Goal: Task Accomplishment & Management: Use online tool/utility

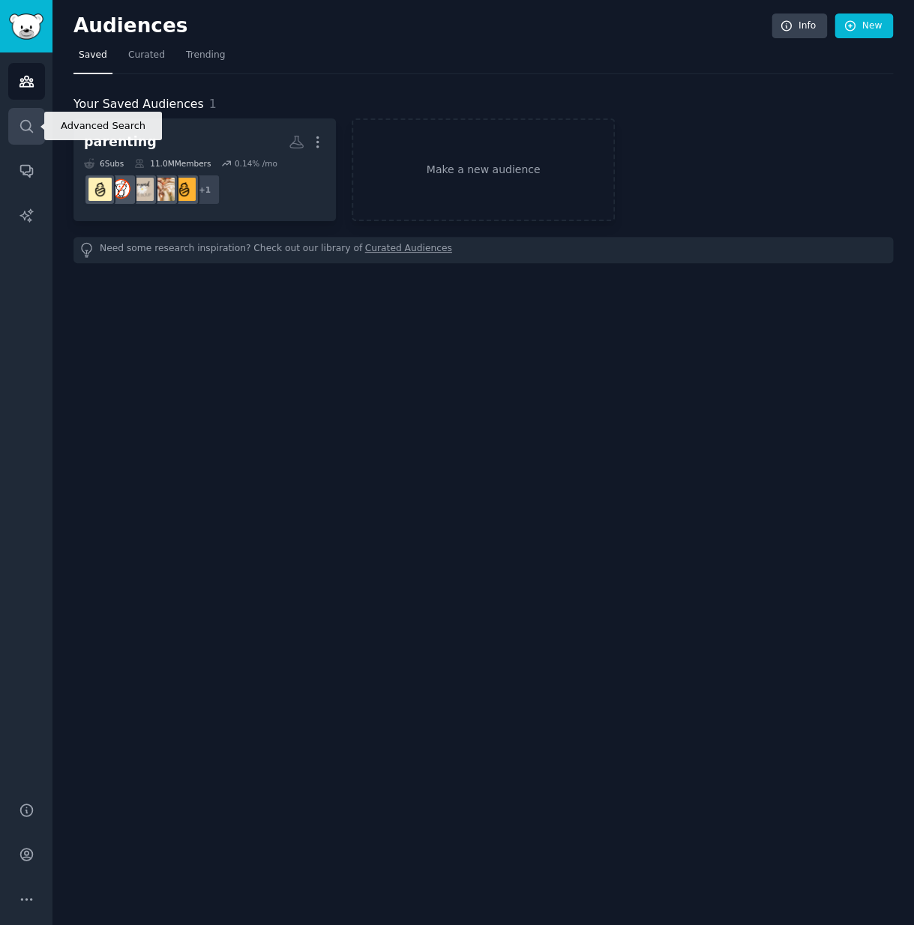
click at [34, 123] on link "Search" at bounding box center [26, 126] width 37 height 37
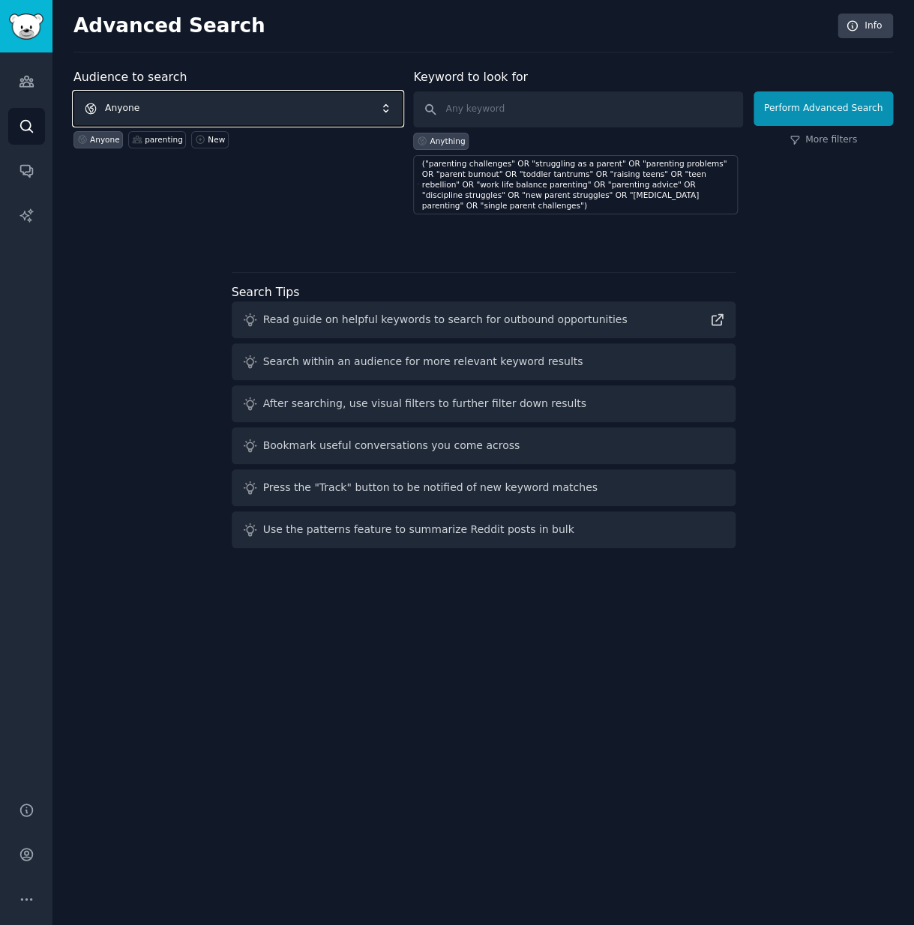
click at [289, 112] on span "Anyone" at bounding box center [237, 108] width 329 height 34
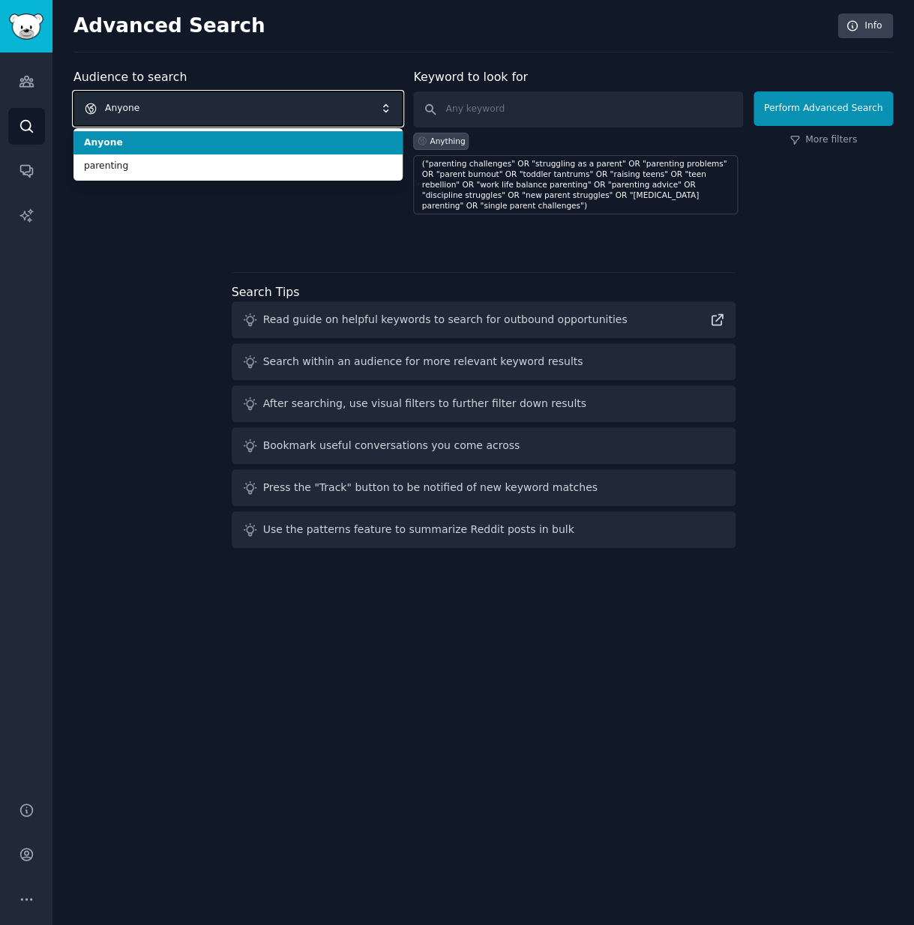
click at [295, 107] on span "Anyone" at bounding box center [237, 108] width 329 height 34
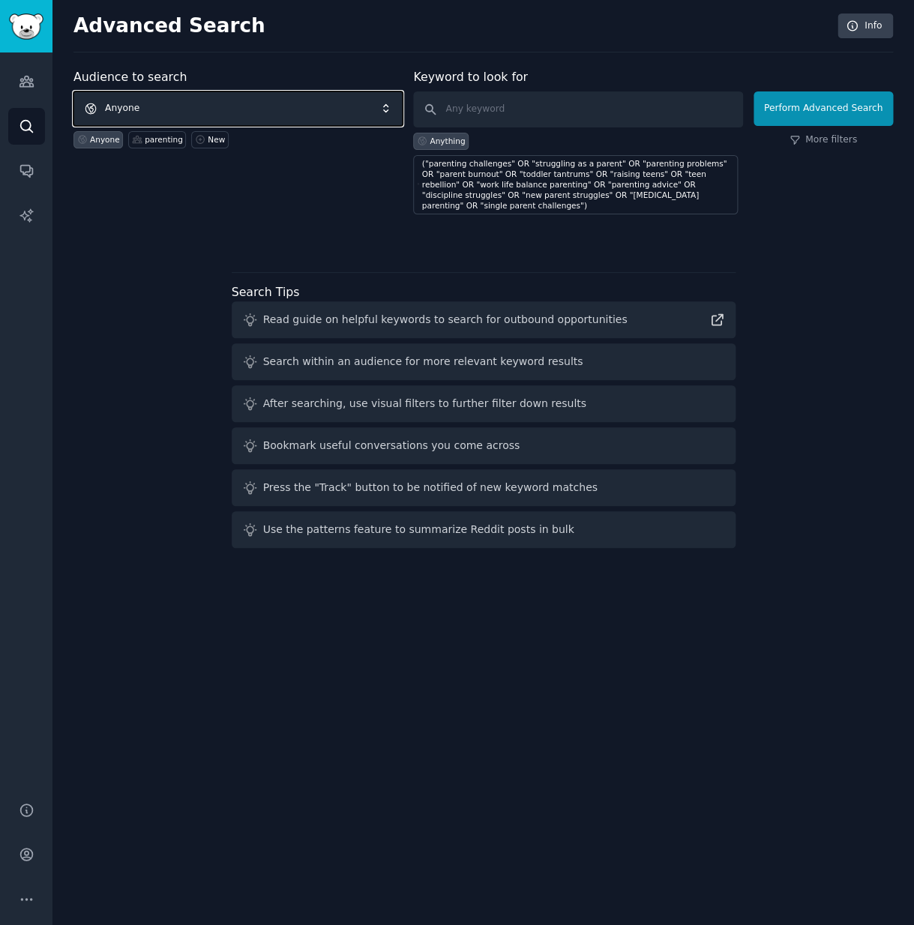
click at [295, 106] on span "Anyone" at bounding box center [237, 108] width 329 height 34
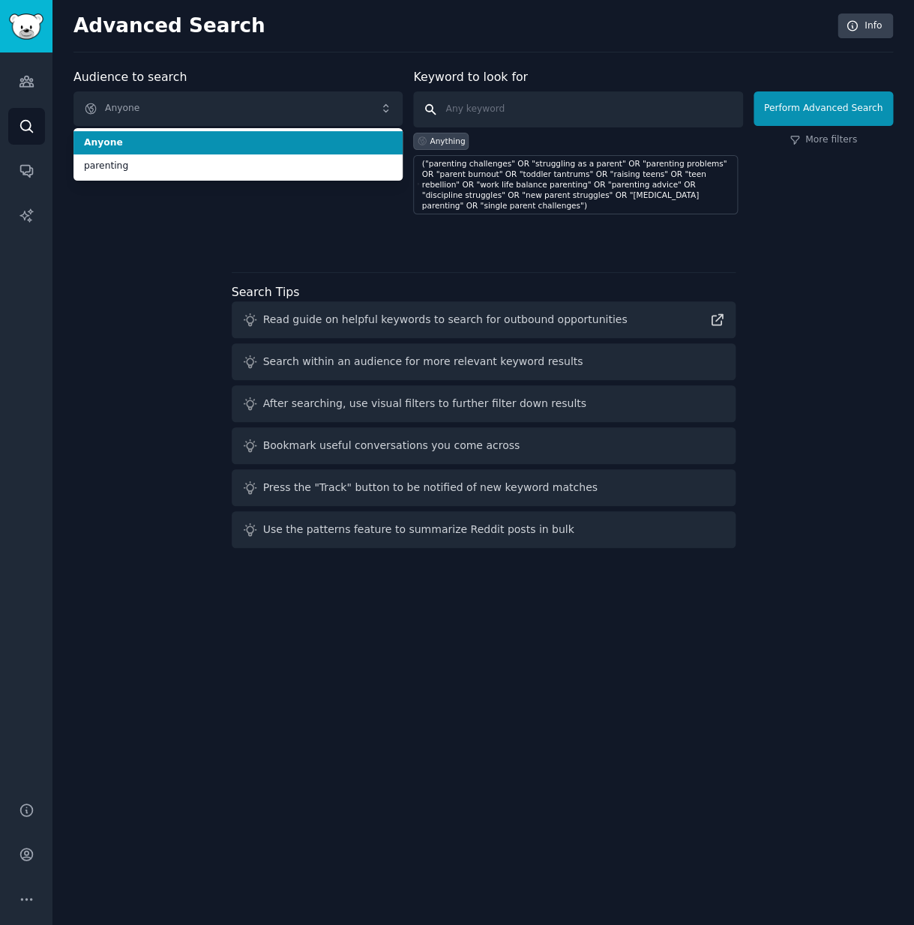
click at [544, 119] on input "text" at bounding box center [577, 109] width 329 height 36
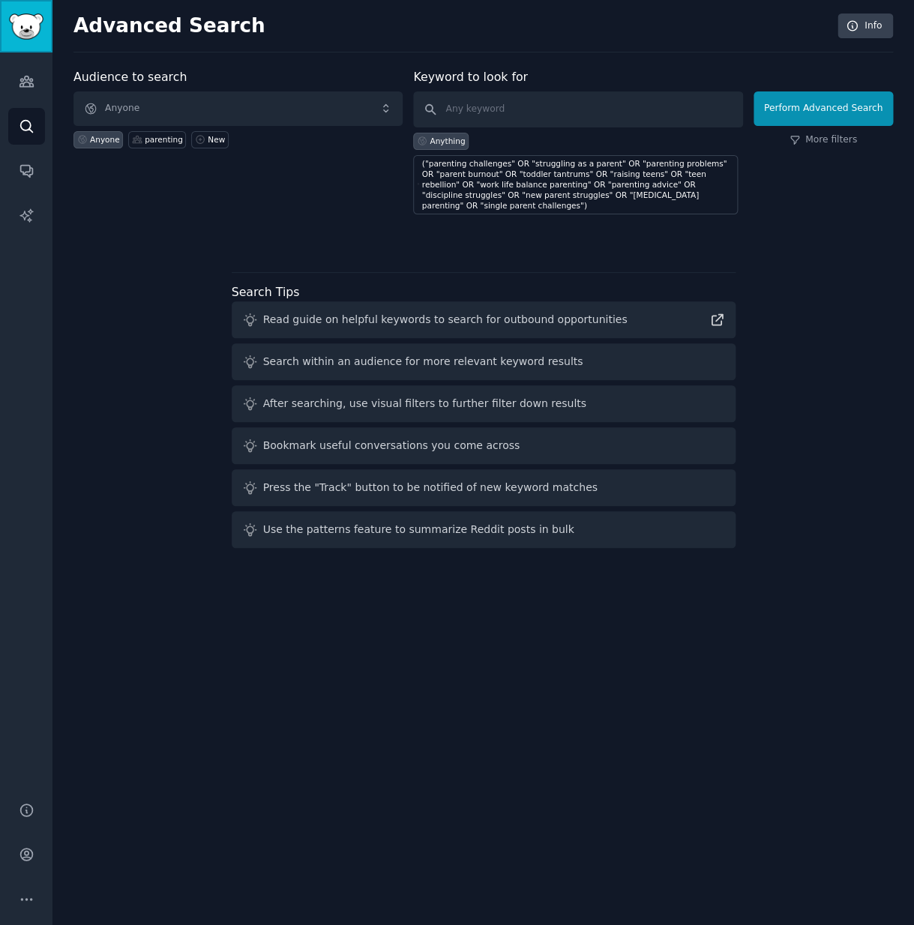
click at [37, 25] on img "Sidebar" at bounding box center [26, 26] width 34 height 26
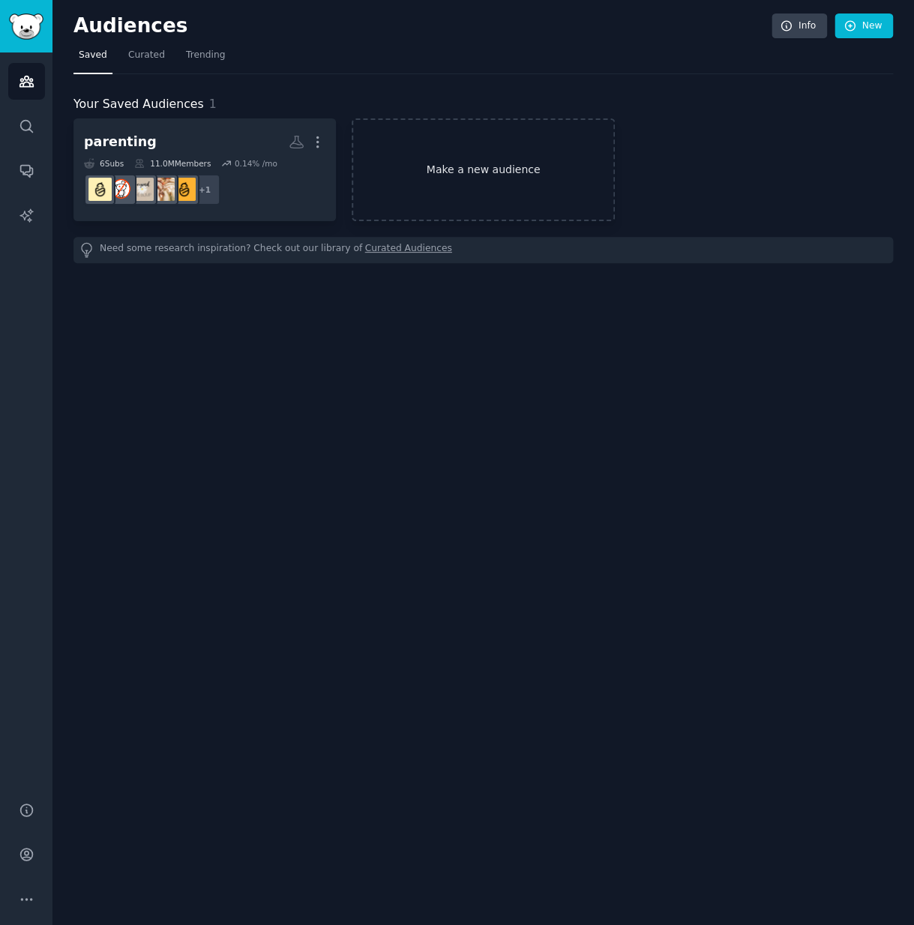
click at [474, 190] on link "Make a new audience" at bounding box center [483, 169] width 262 height 103
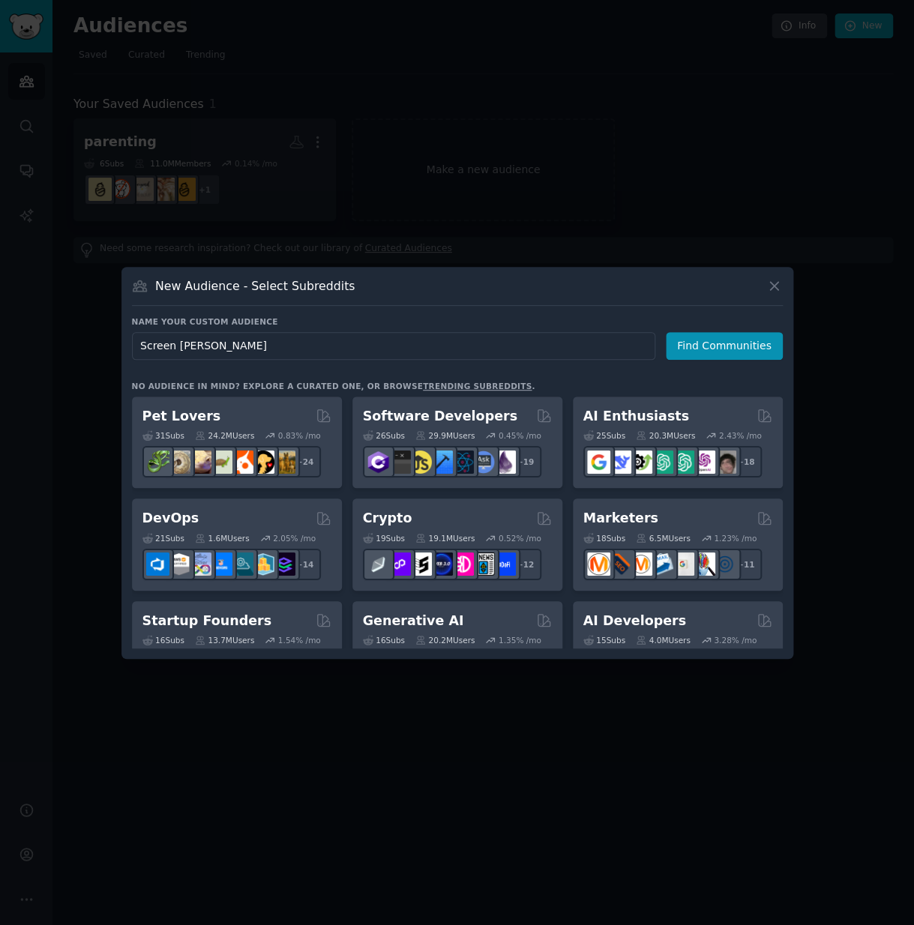
type input "Screen time"
click button "Find Communities" at bounding box center [724, 346] width 117 height 28
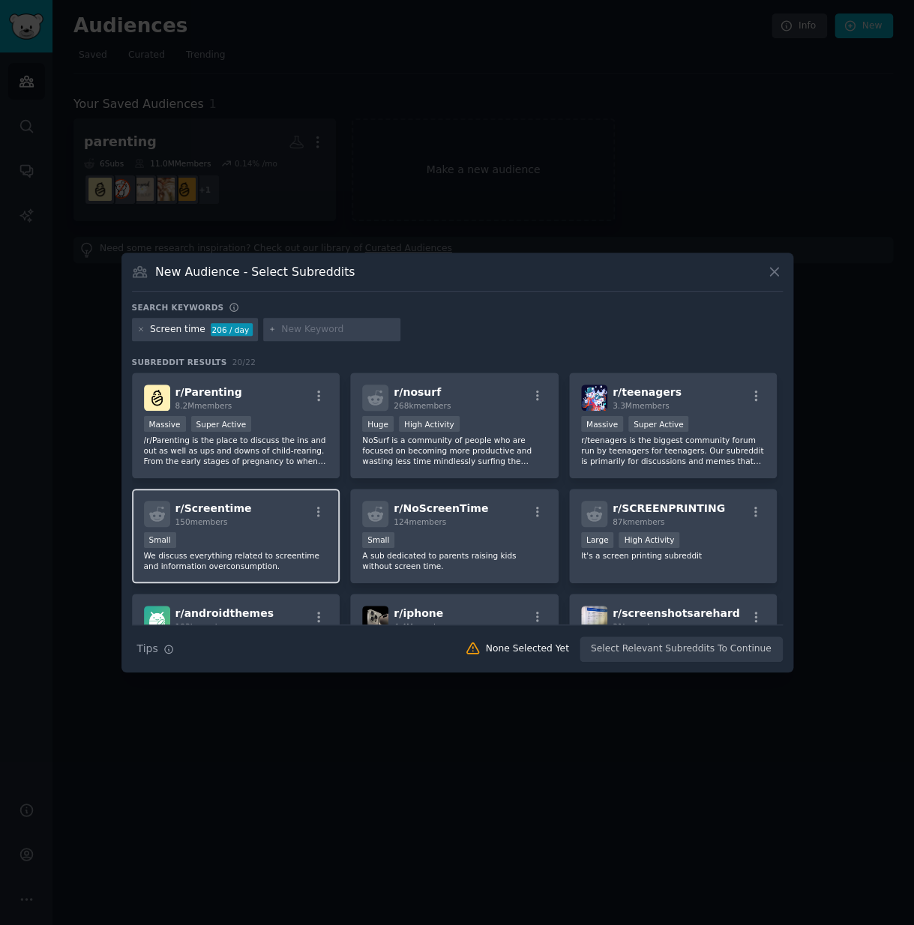
click at [249, 532] on div "Small" at bounding box center [236, 541] width 184 height 19
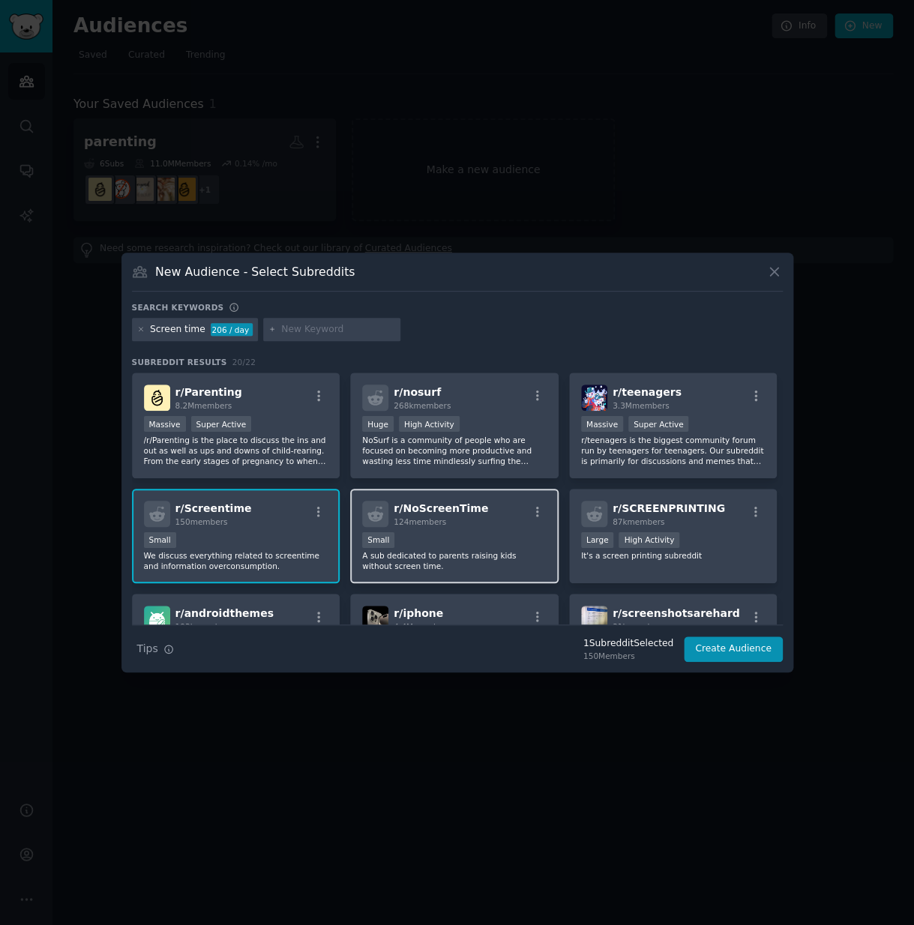
click at [486, 530] on div "r/ NoScreenTime 124 members Small A sub dedicated to parents raising kids witho…" at bounding box center [454, 536] width 208 height 95
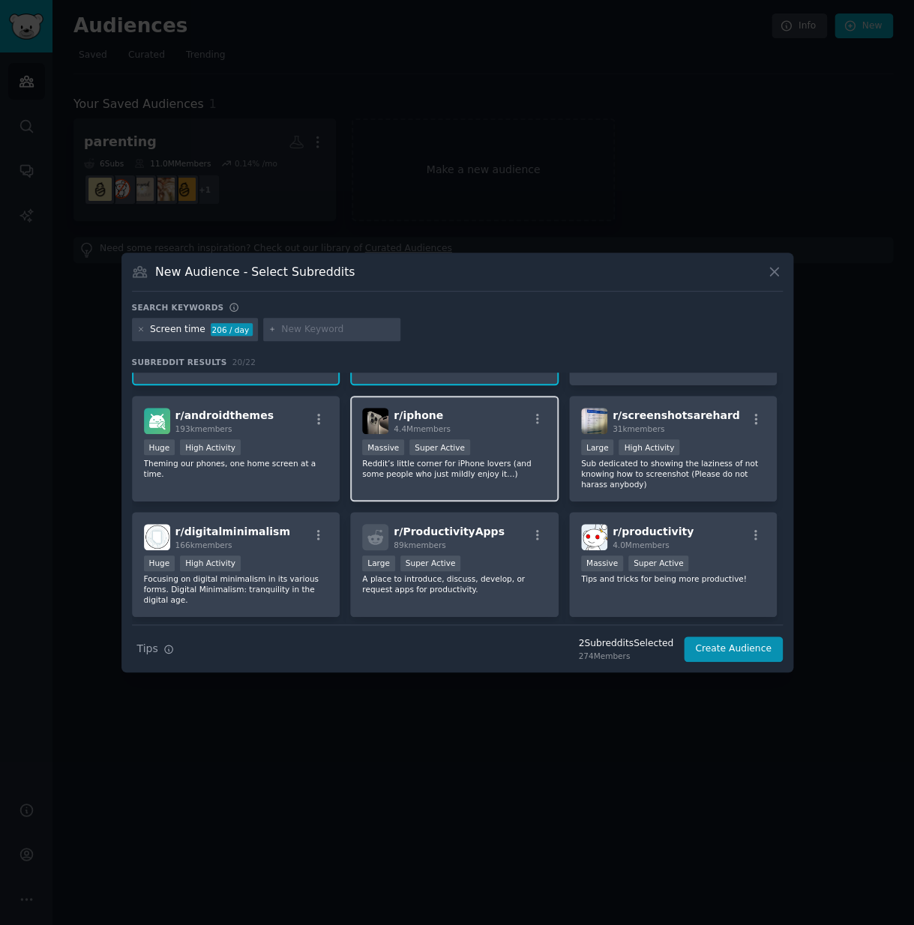
scroll to position [208, 0]
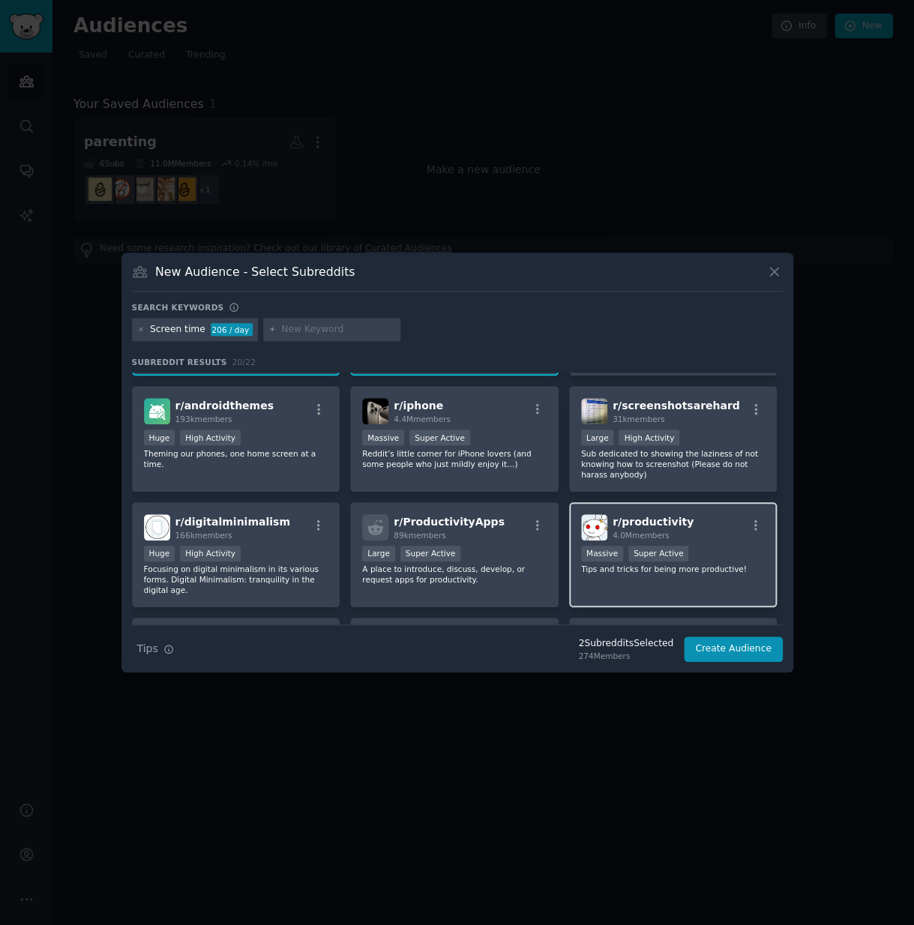
click at [698, 540] on div "r/ productivity 4.0M members" at bounding box center [673, 527] width 184 height 26
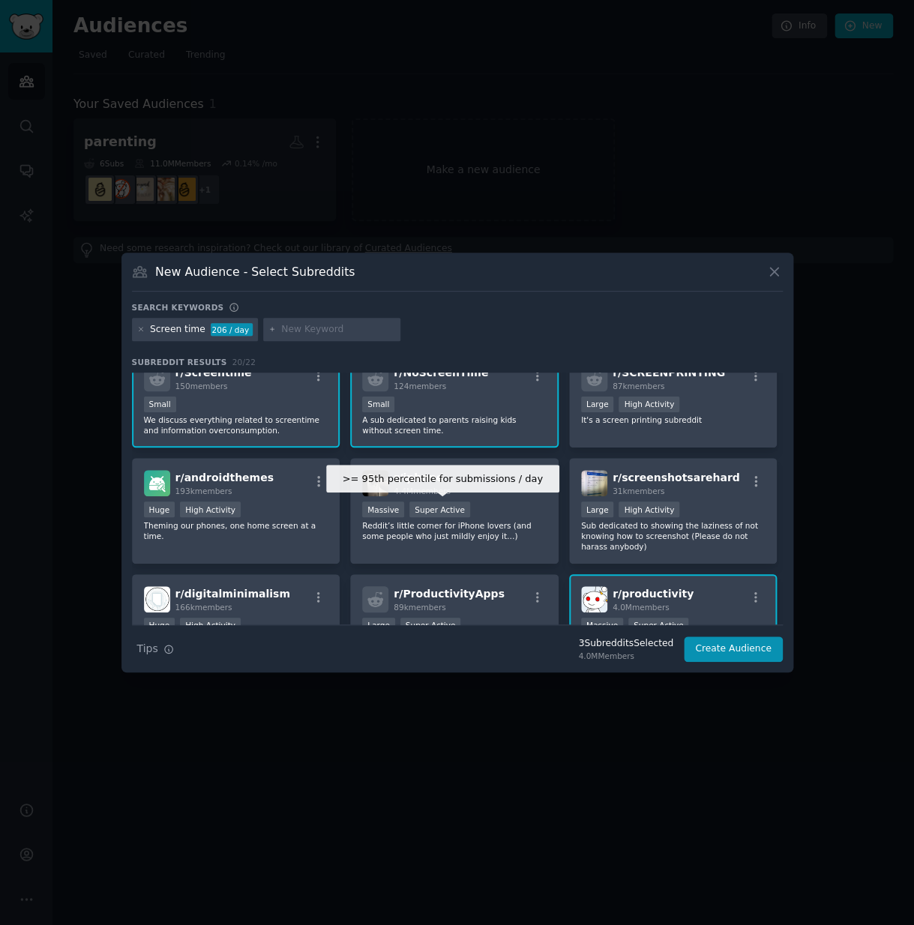
scroll to position [0, 0]
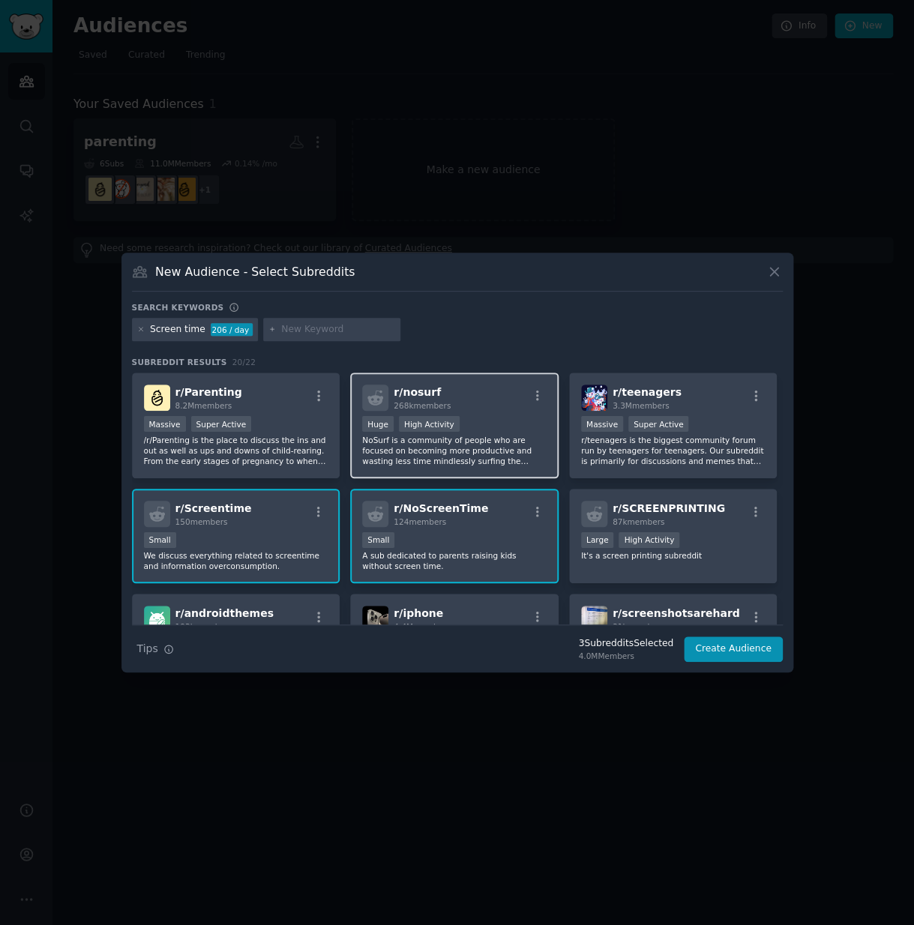
click at [488, 412] on div "r/ nosurf 268k members Huge High Activity NoSurf is a community of people who a…" at bounding box center [454, 426] width 208 height 106
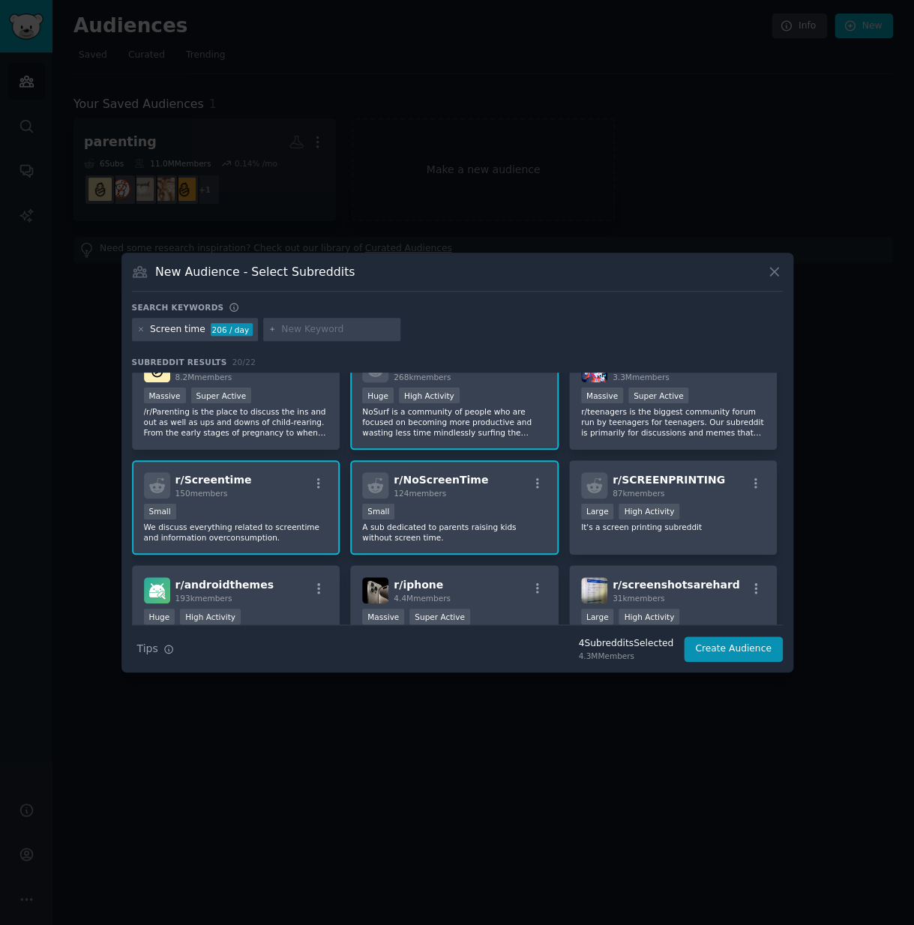
scroll to position [226, 0]
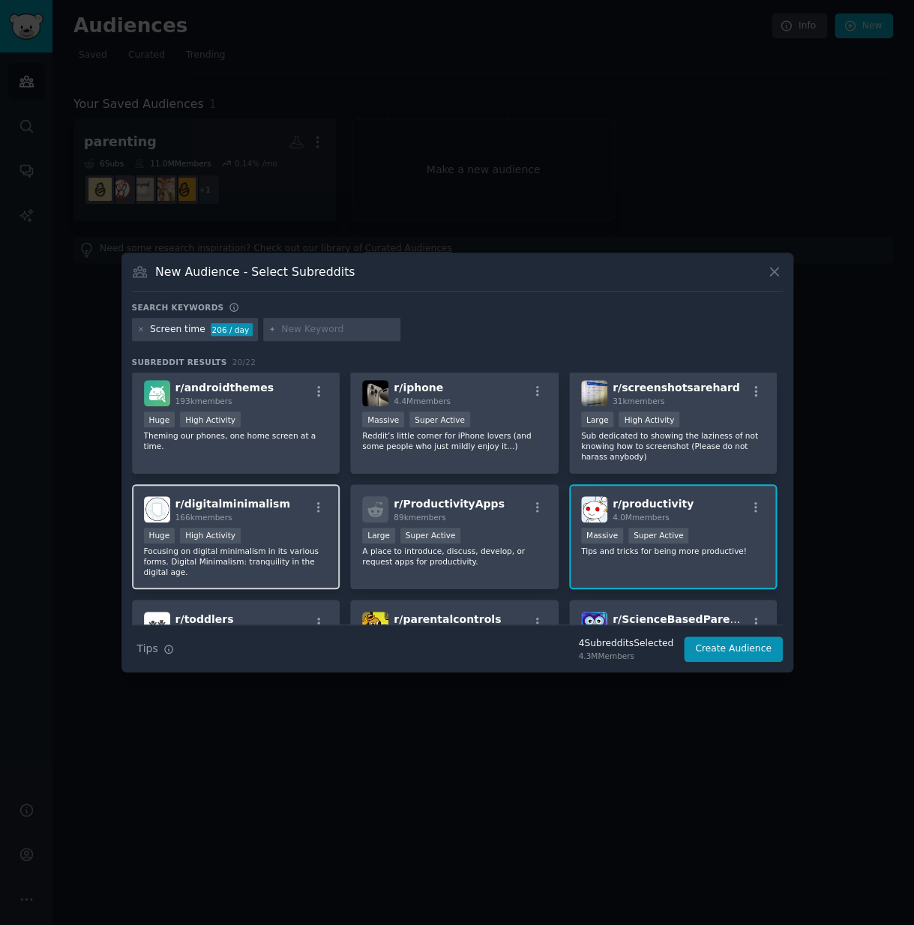
click at [298, 537] on div "Huge High Activity" at bounding box center [236, 537] width 184 height 19
click at [730, 649] on button "Create Audience" at bounding box center [733, 649] width 99 height 25
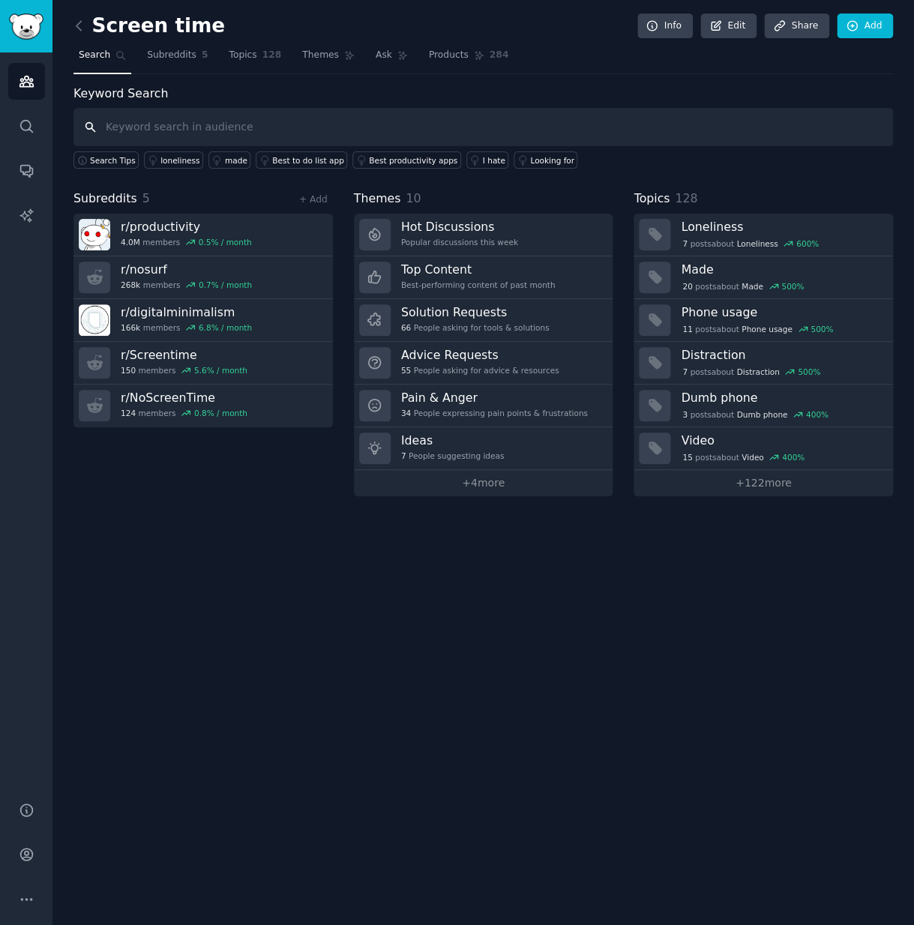
click at [297, 131] on input "text" at bounding box center [483, 127] width 820 height 38
paste input "("I think" OR "I feel" OR "I was" OR "I have been" OR "I experienced" OR "my ex…"
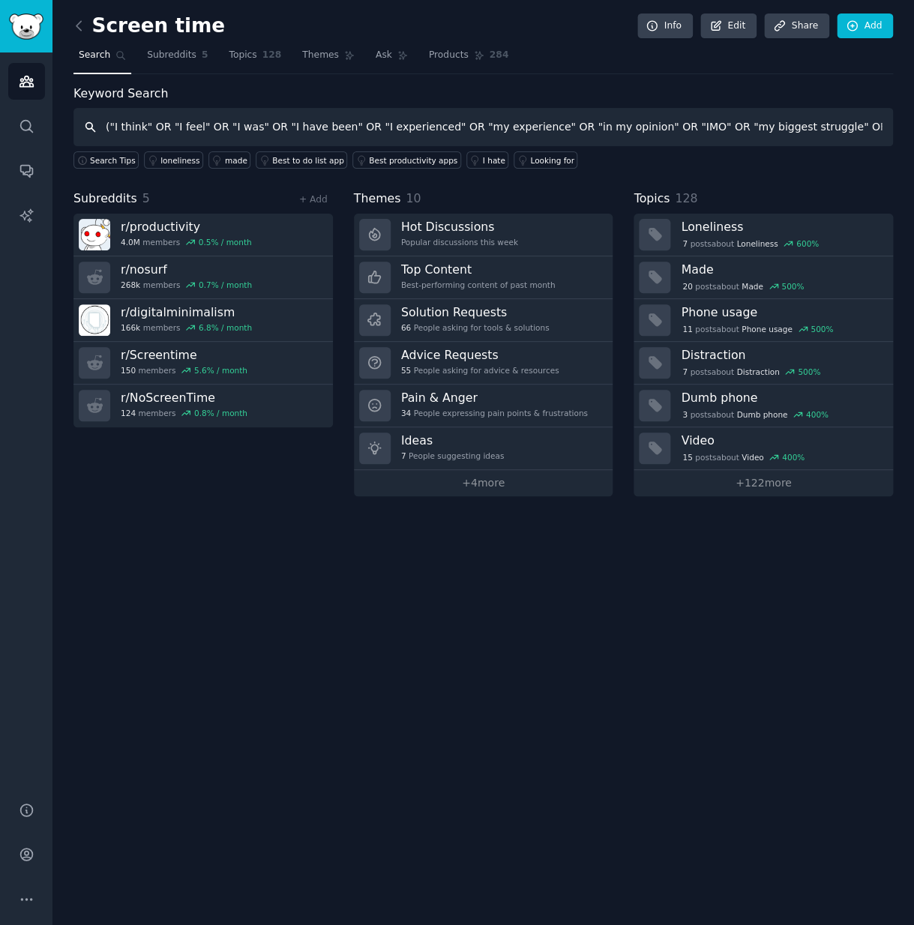
scroll to position [0, 1428]
type input "("I think" OR "I feel" OR "I was" OR "I have been" OR "I experienced" OR "my ex…"
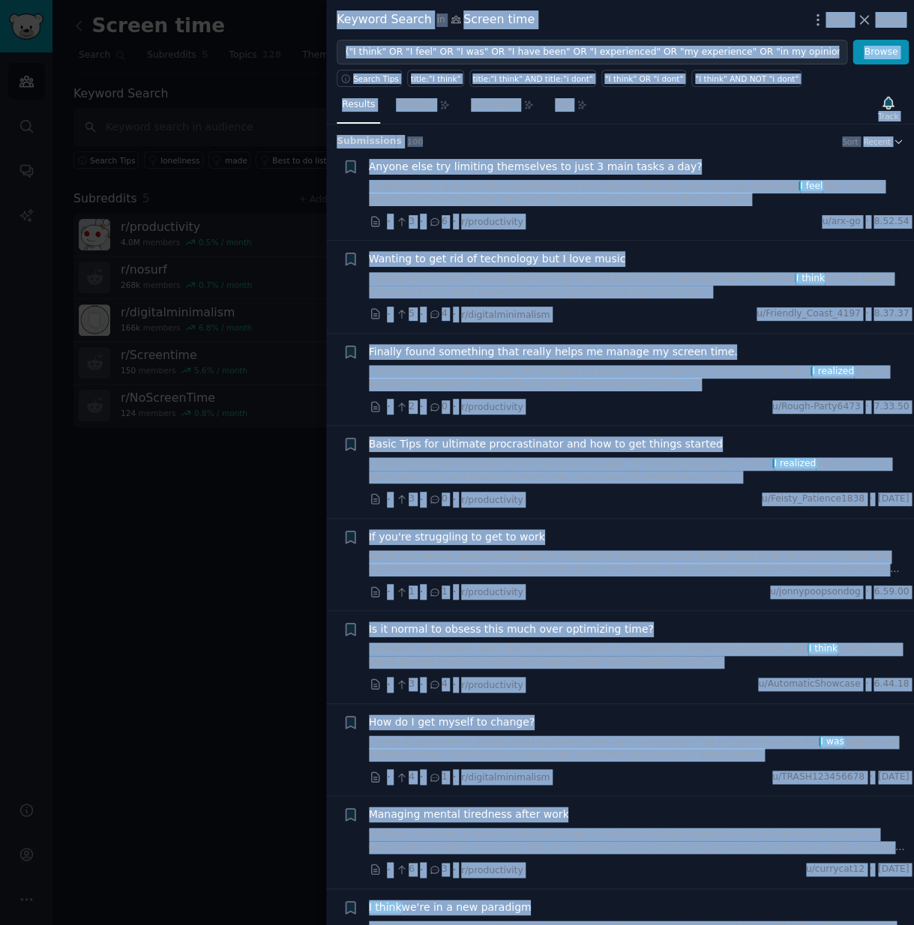
copy div "Loremip Dolors am Consec adip Elit Seddo Eiusmo Tempor Inci utlab:"E dolor" mag…"
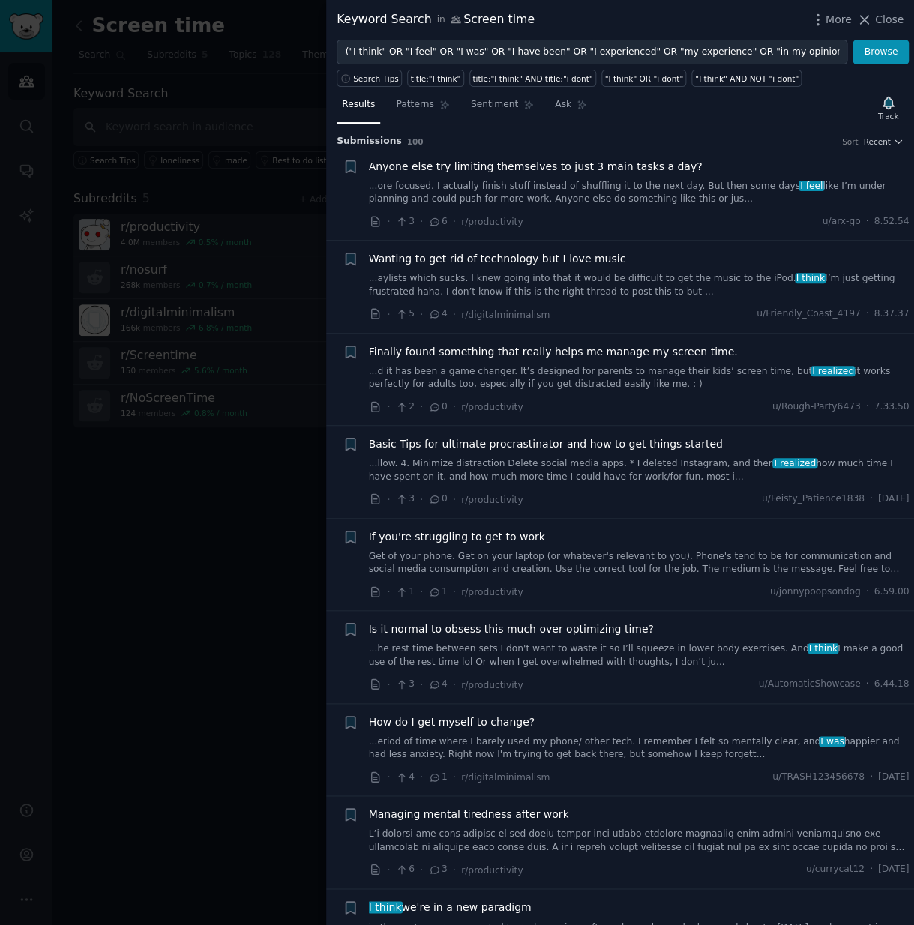
click at [746, 151] on li "+ Anyone else try limiting themselves to just 3 main tasks a day? ...ore focuse…" at bounding box center [620, 194] width 588 height 92
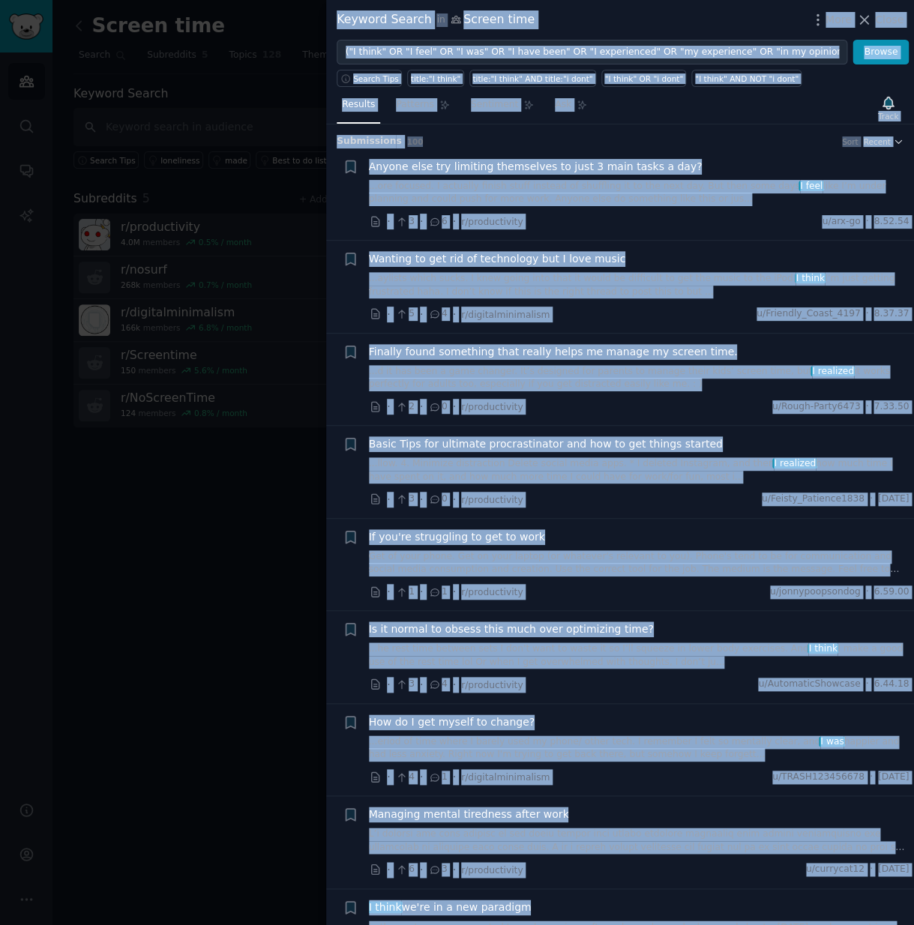
copy div "Loremip Dolors am Consec adip Elit Seddo Eiusmo Tempor Inci utlab:"E dolor" mag…"
